Goal: Task Accomplishment & Management: Manage account settings

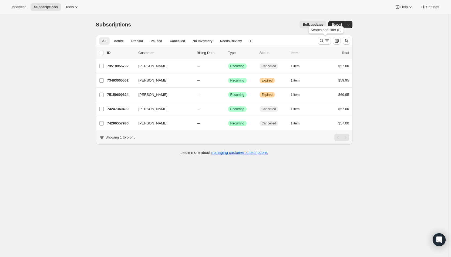
click at [324, 38] on button "Search and filter results" at bounding box center [324, 41] width 13 height 8
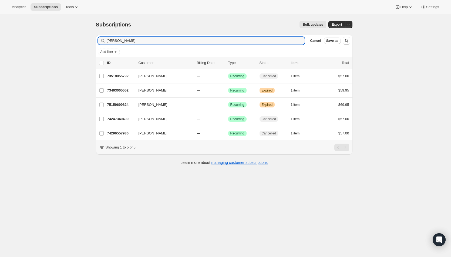
drag, startPoint x: 136, startPoint y: 41, endPoint x: 95, endPoint y: 42, distance: 41.6
click at [95, 42] on div "Filter subscribers heather f Clear Cancel Save as Add filter 0 selected Update …" at bounding box center [222, 101] width 261 height 140
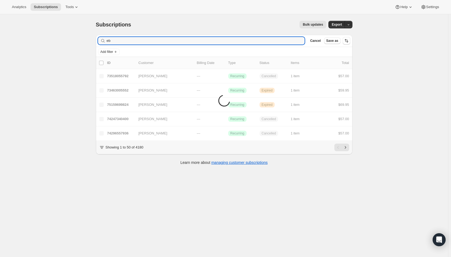
type input "e"
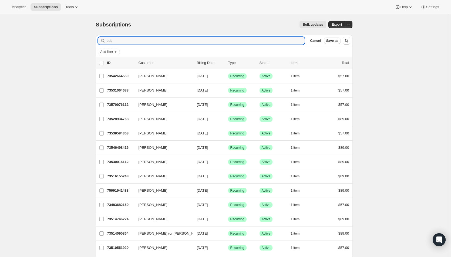
type input "deb"
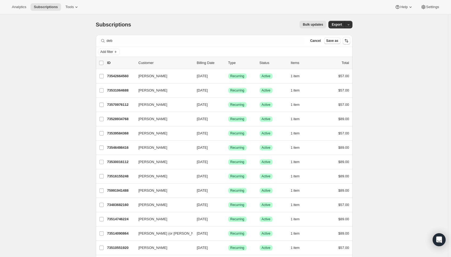
click at [203, 163] on span "[DATE]" at bounding box center [202, 162] width 11 height 4
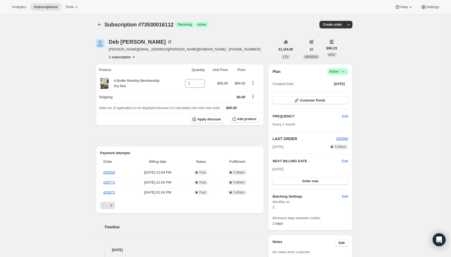
click at [340, 72] on span "Active |" at bounding box center [337, 71] width 16 height 5
click at [338, 90] on span "Cancel subscription" at bounding box center [339, 91] width 31 height 4
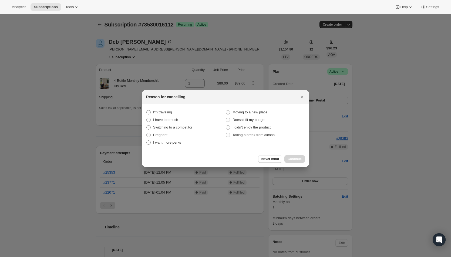
click at [267, 137] on span "Taking a break from alcohol" at bounding box center [253, 135] width 43 height 4
click at [226, 133] on alcohol "Taking a break from alcohol" at bounding box center [226, 133] width 0 height 0
radio alcohol "true"
click at [295, 160] on span "Continue" at bounding box center [294, 159] width 14 height 4
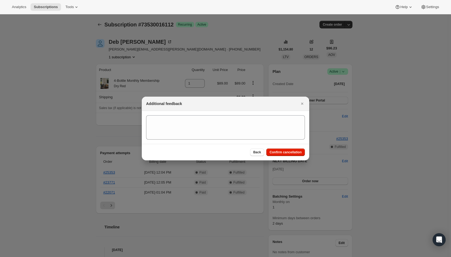
click at [292, 154] on span "Confirm cancellation" at bounding box center [285, 152] width 32 height 4
